Goal: Use online tool/utility: Utilize a website feature to perform a specific function

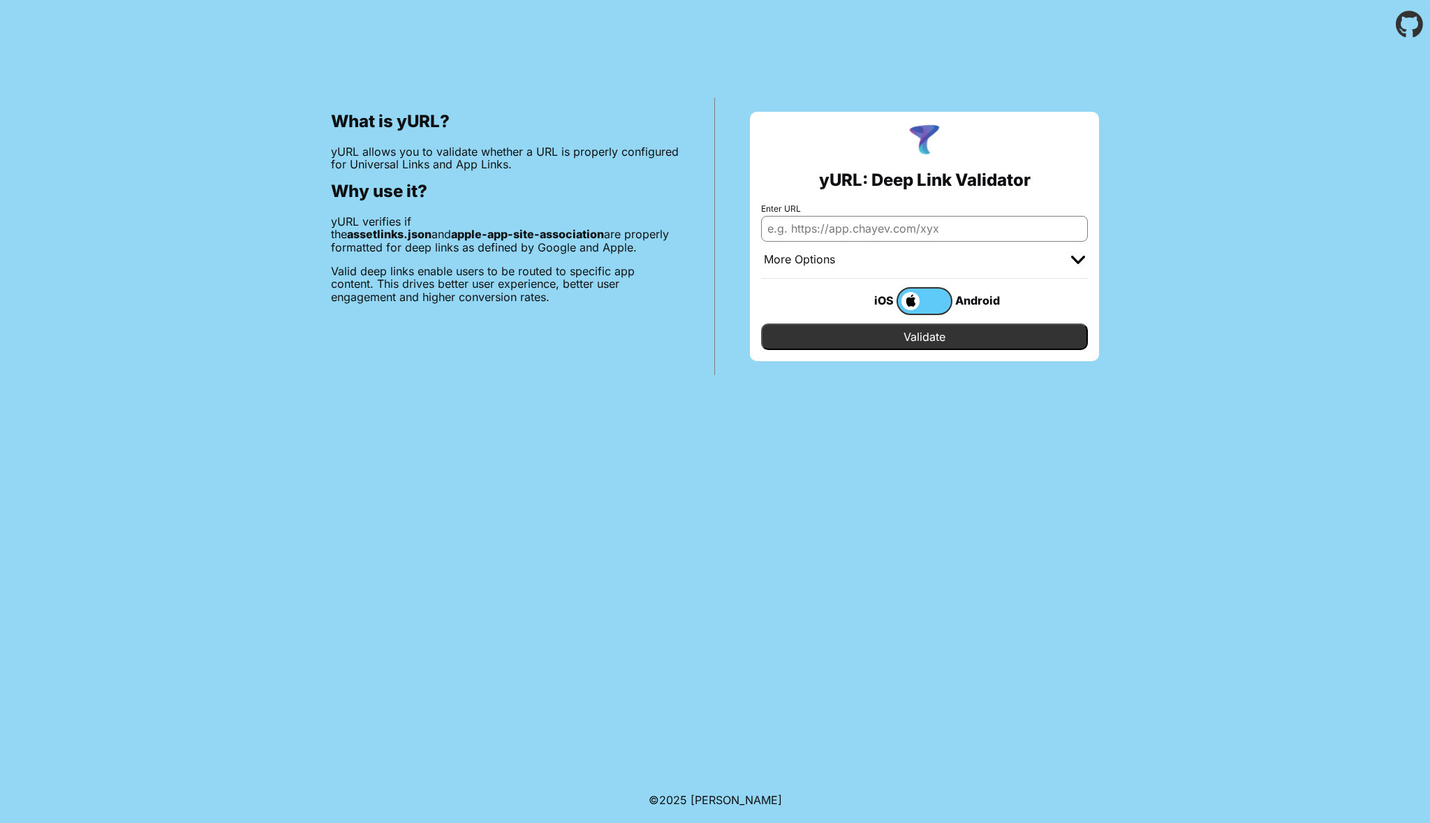
click at [798, 228] on input "Enter URL" at bounding box center [924, 228] width 327 height 25
paste input "[URL][DOMAIN_NAME]"
type input "[URL][DOMAIN_NAME]"
click at [925, 339] on input "Validate" at bounding box center [924, 336] width 327 height 27
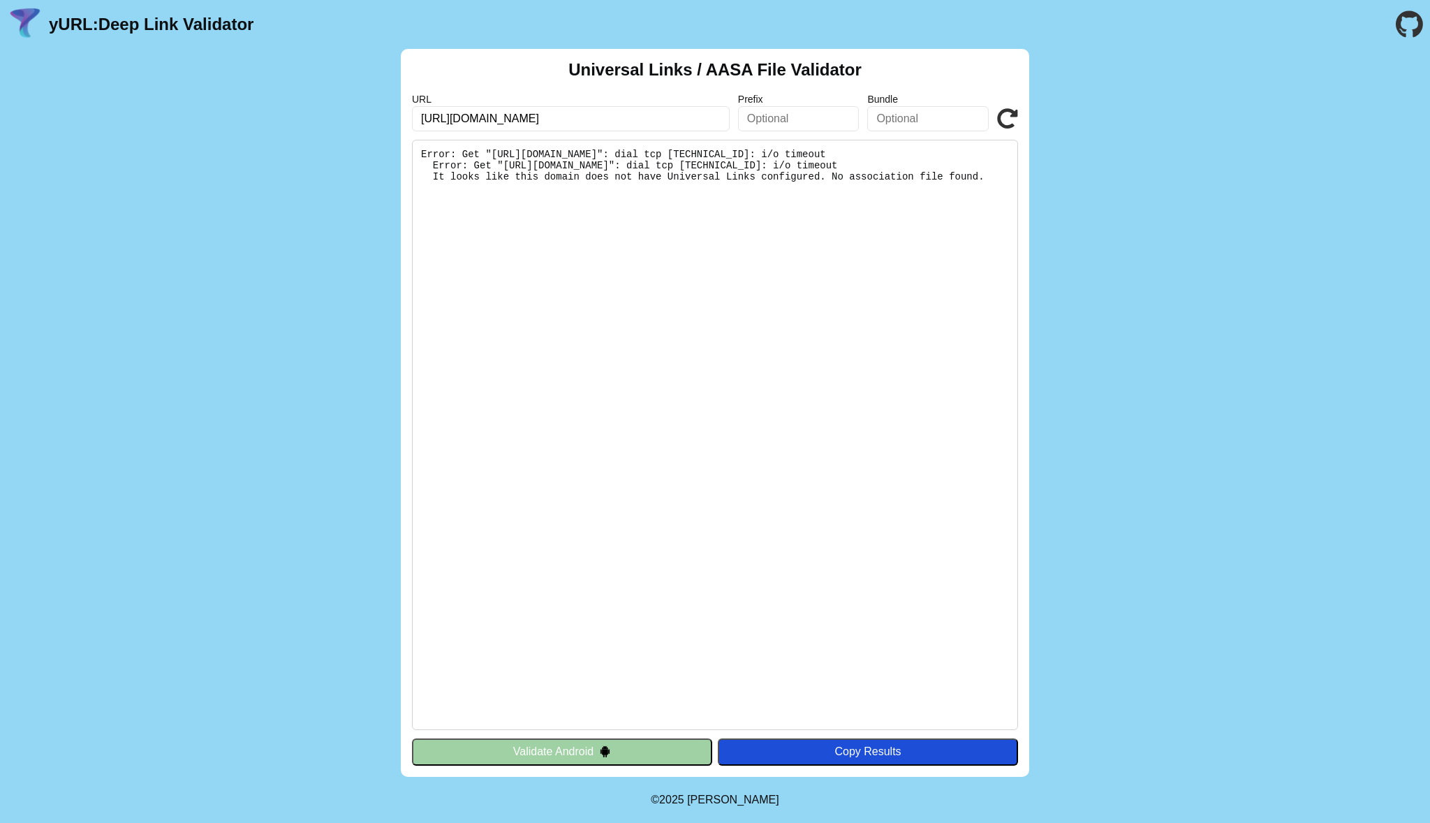
click at [1003, 117] on icon at bounding box center [1007, 118] width 21 height 21
click at [1010, 113] on icon at bounding box center [1007, 118] width 21 height 21
click at [1013, 119] on icon at bounding box center [1007, 118] width 21 height 21
click at [1013, 117] on icon at bounding box center [1007, 118] width 21 height 21
click at [1011, 113] on icon at bounding box center [1007, 118] width 21 height 21
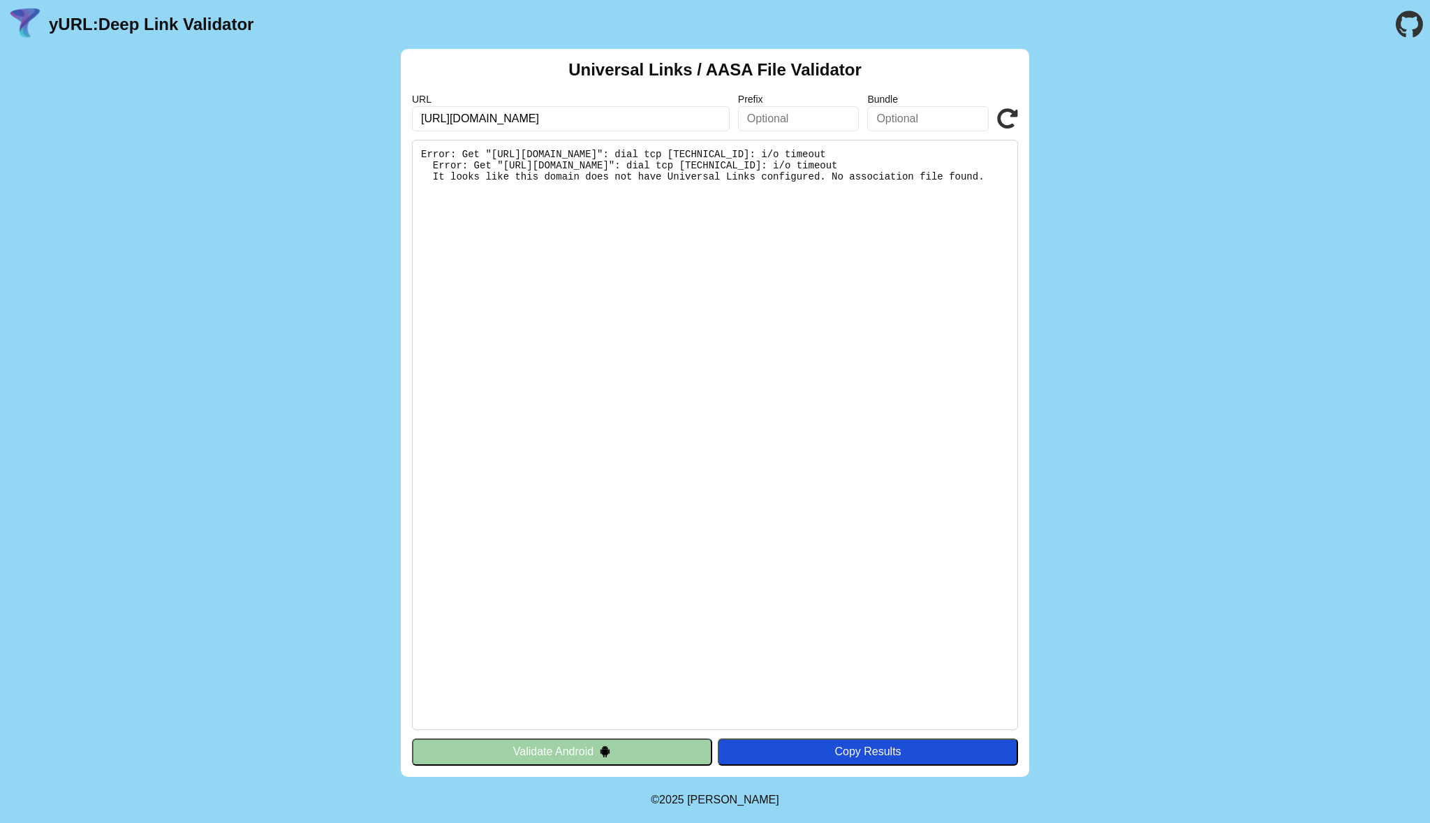
click at [1011, 113] on icon at bounding box center [1007, 118] width 21 height 21
click at [210, 558] on div "Universal Links / AASA File Validator URL [URL][DOMAIN_NAME] Prefix Bundle Vali…" at bounding box center [715, 413] width 1430 height 728
